Goal: Transaction & Acquisition: Purchase product/service

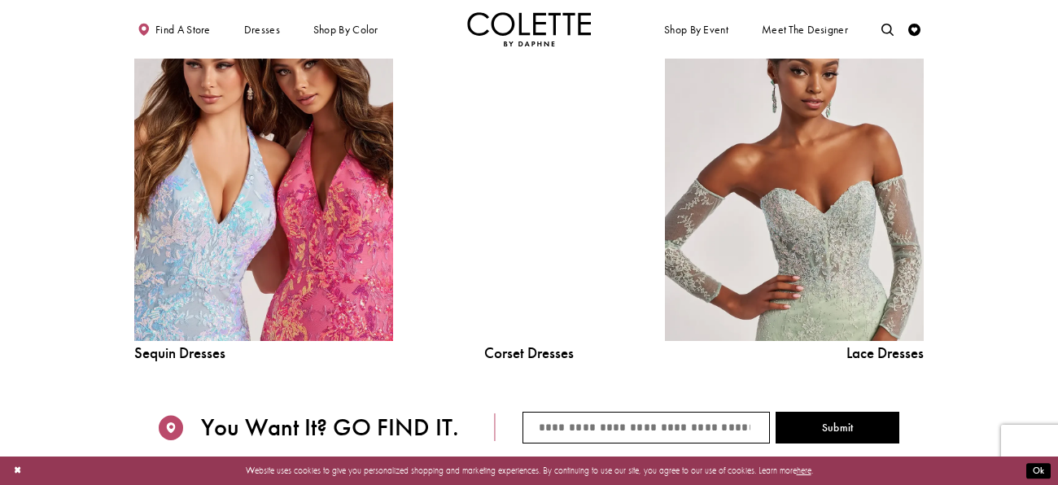
scroll to position [1455, 0]
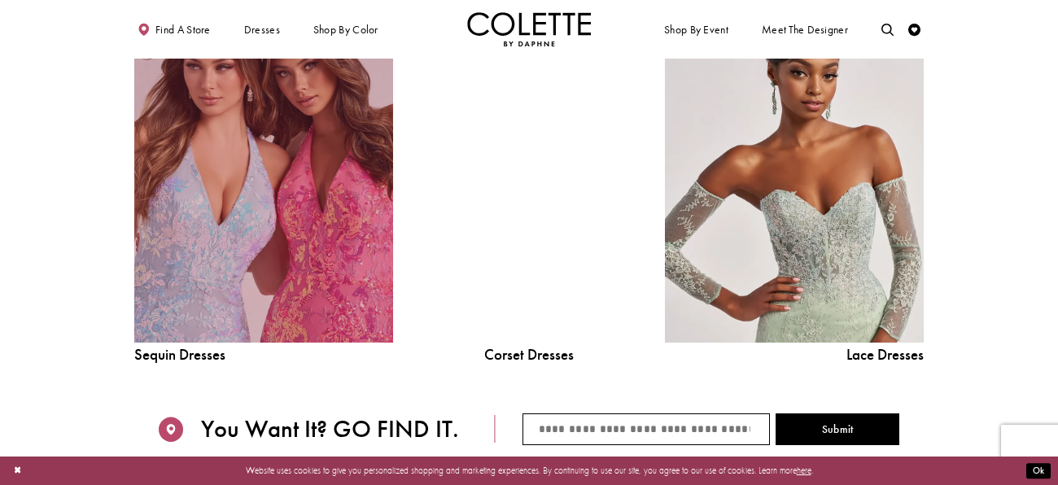
click at [214, 260] on link "Sequin Dresses Related Link" at bounding box center [263, 178] width 259 height 327
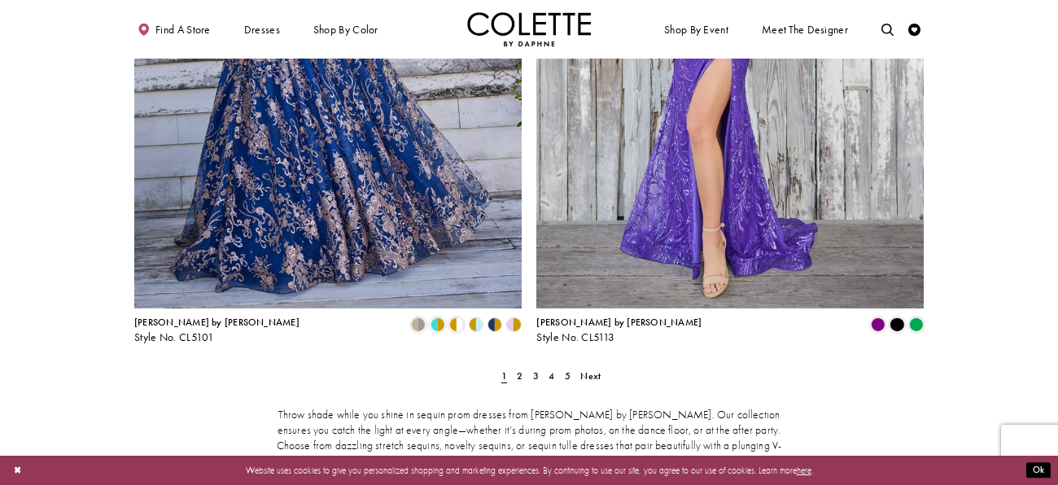
scroll to position [2205, 0]
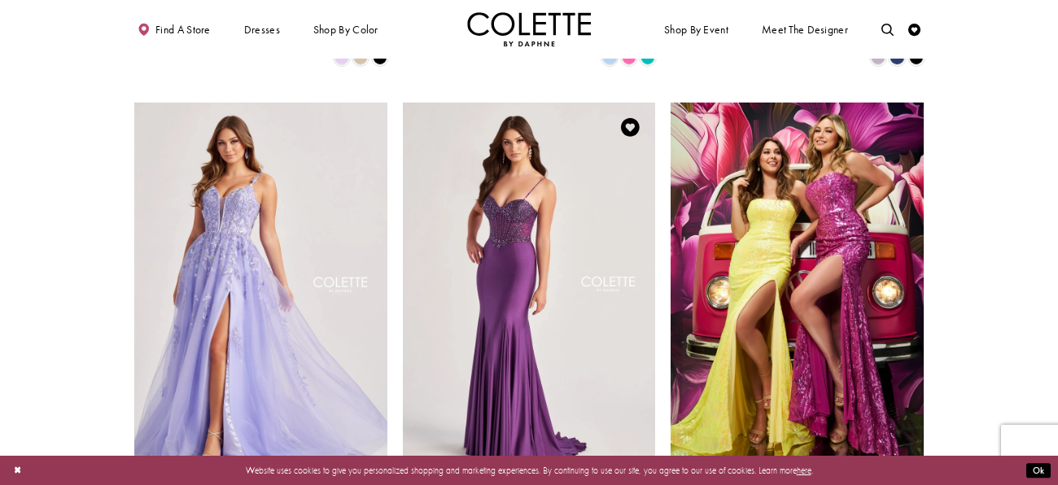
scroll to position [674, 0]
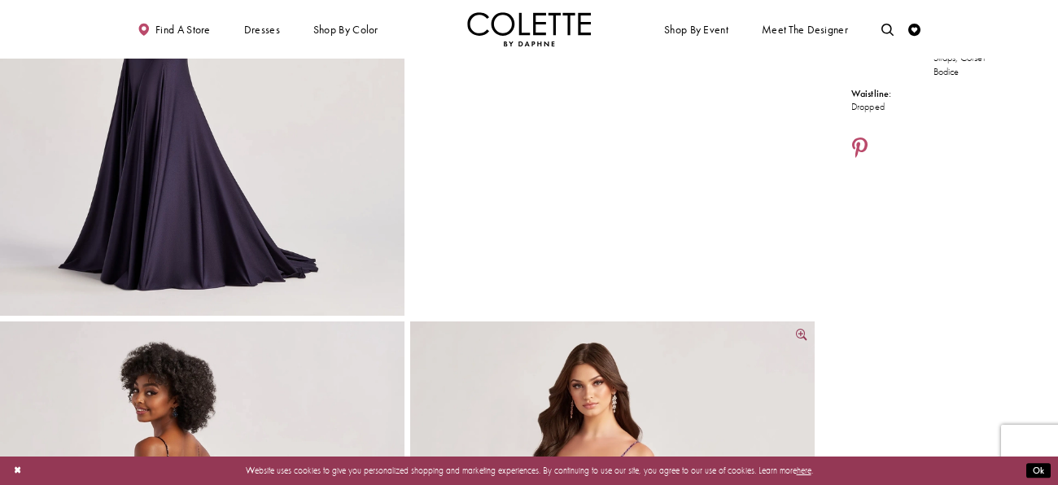
scroll to position [339, 0]
